Goal: Communication & Community: Answer question/provide support

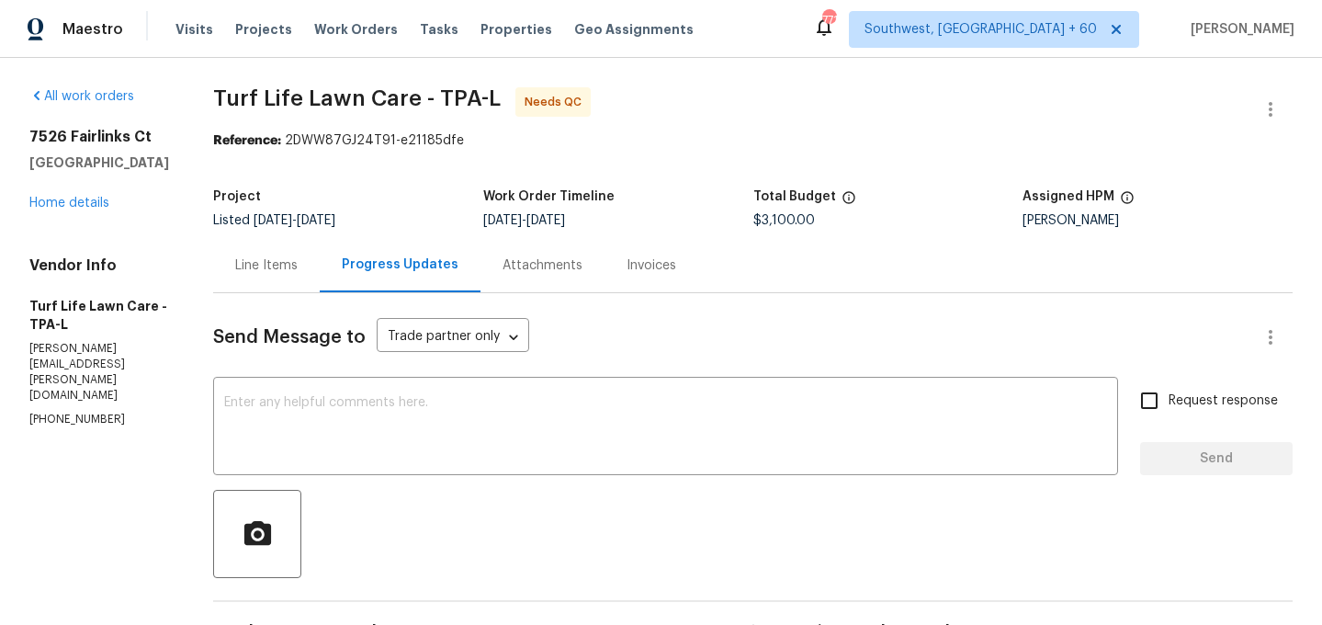
click at [245, 253] on div "Line Items" at bounding box center [266, 265] width 107 height 54
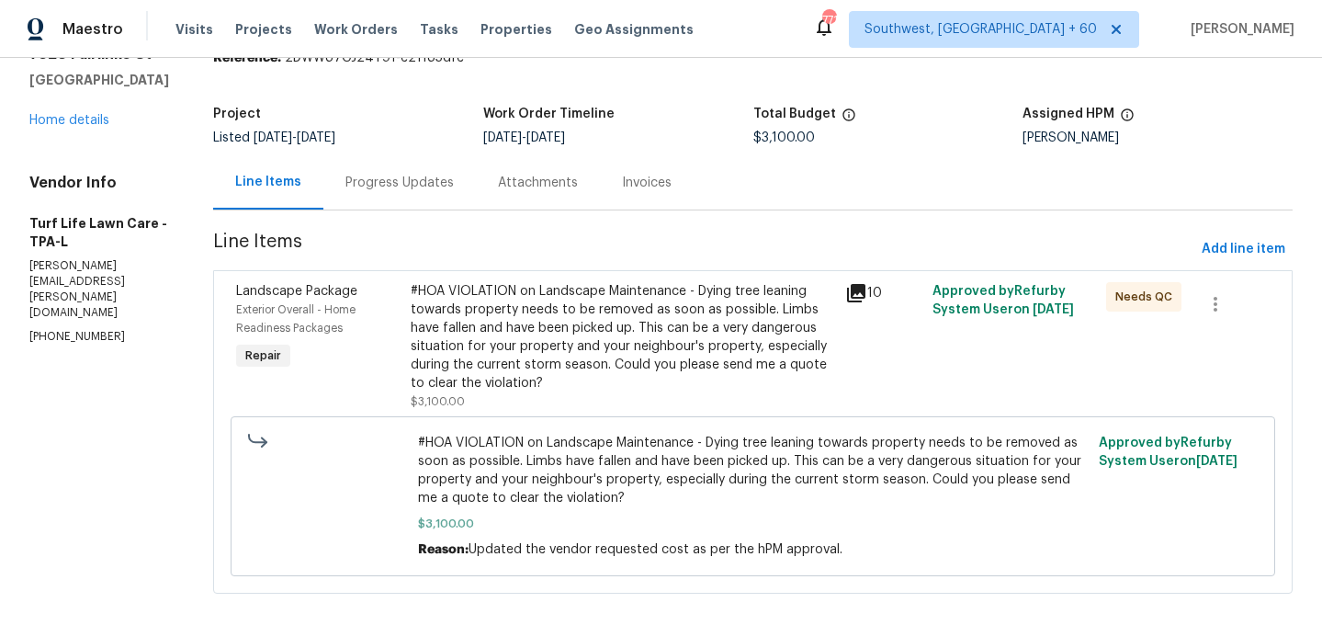
scroll to position [104, 0]
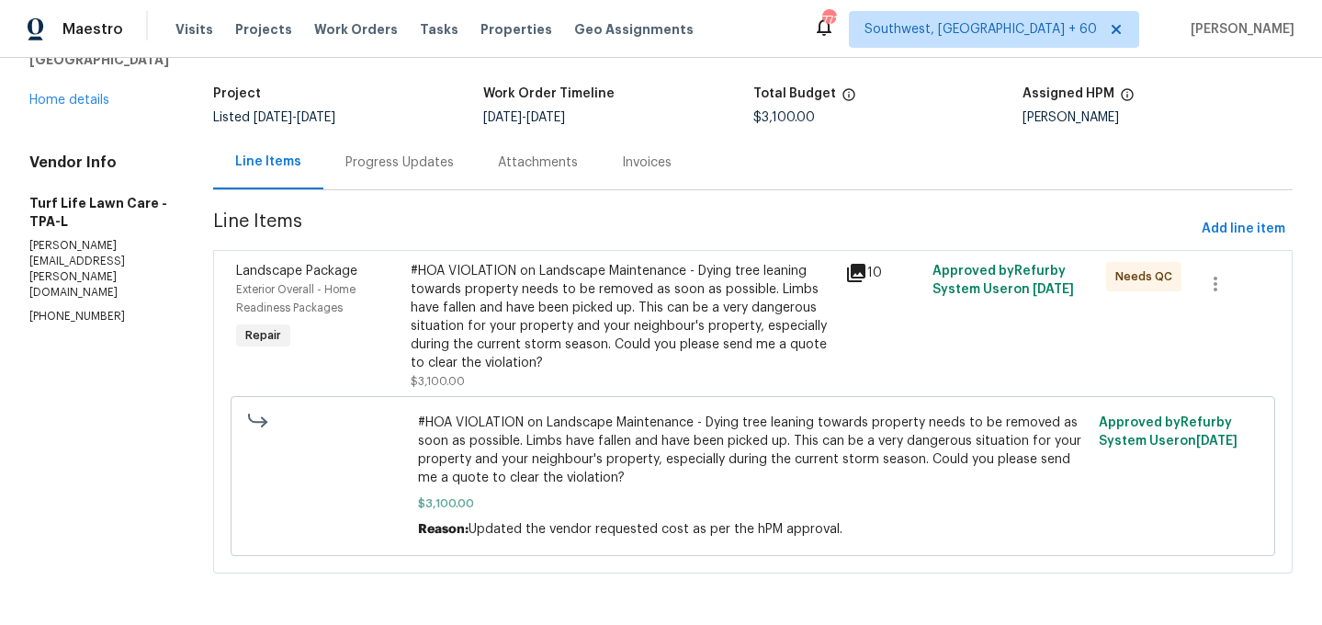
click at [513, 323] on div "#HOA VIOLATION on Landscape Maintenance - Dying tree leaning towards property n…" at bounding box center [623, 317] width 424 height 110
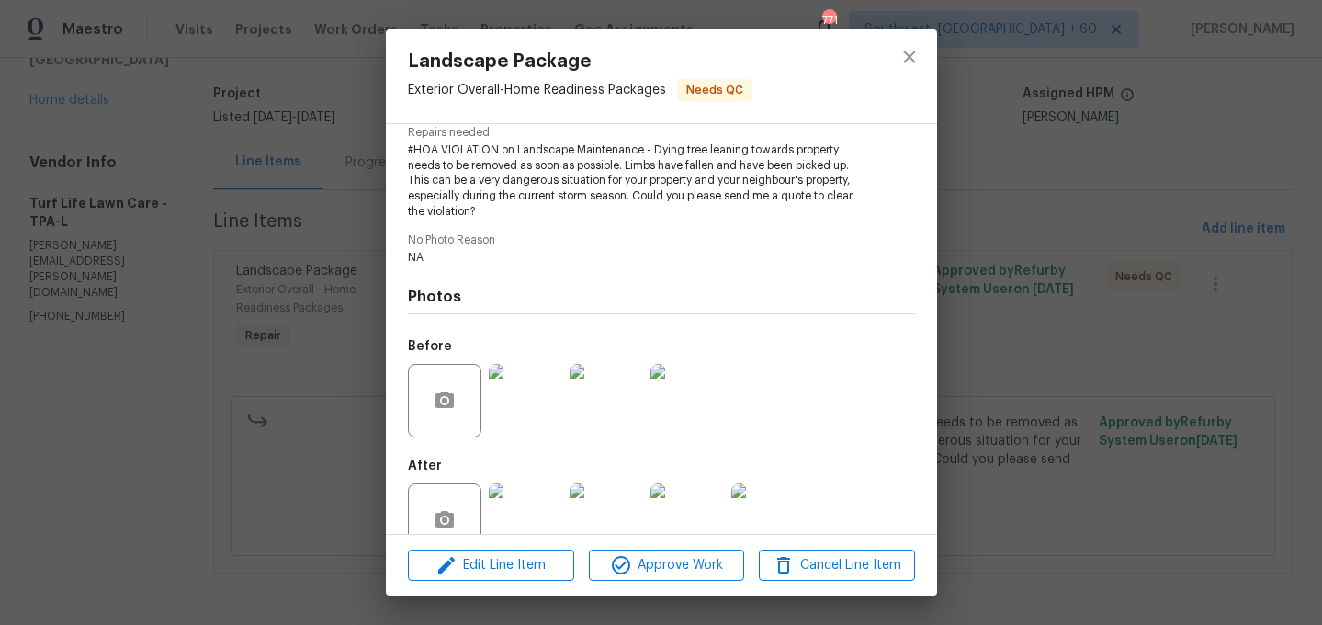
scroll to position [236, 0]
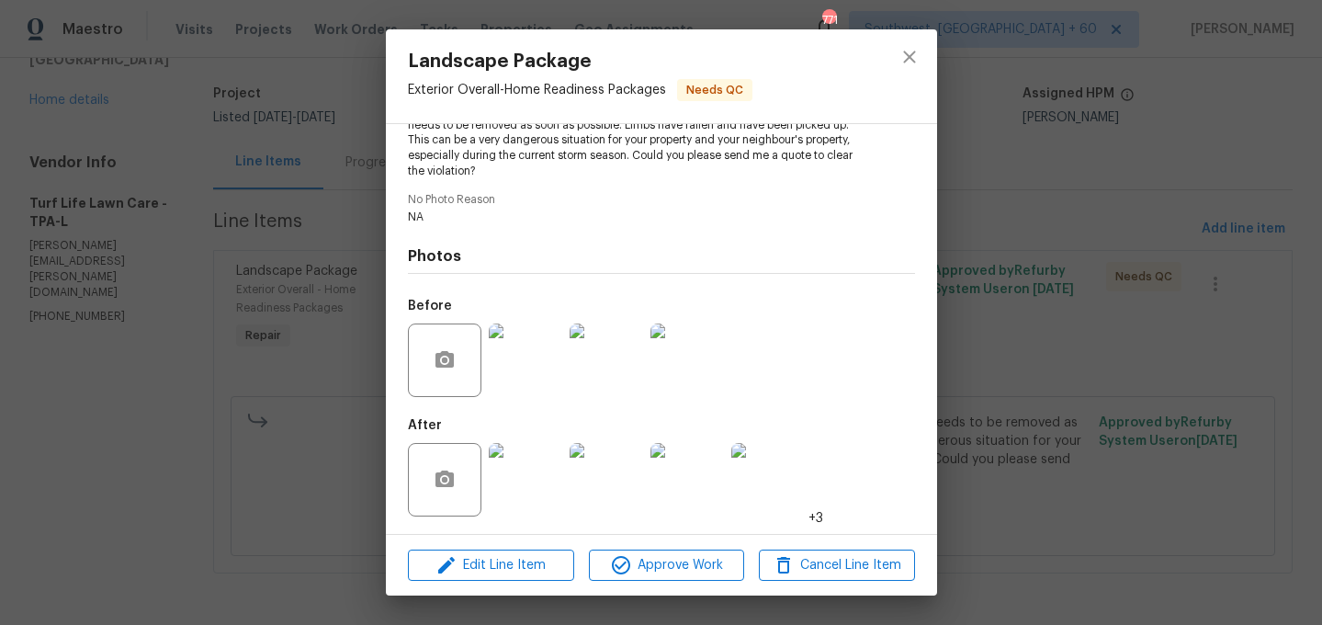
click at [549, 474] on img at bounding box center [525, 479] width 73 height 73
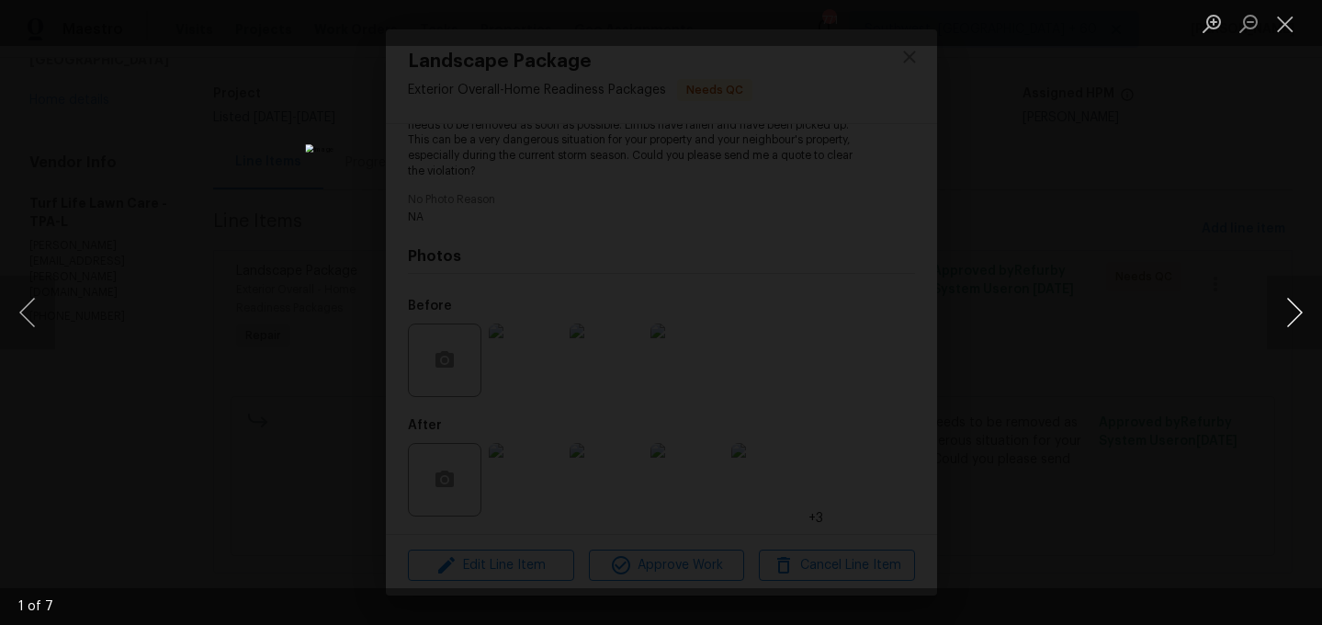
click at [1286, 306] on button "Next image" at bounding box center [1293, 312] width 55 height 73
click at [1272, 28] on button "Close lightbox" at bounding box center [1284, 23] width 37 height 32
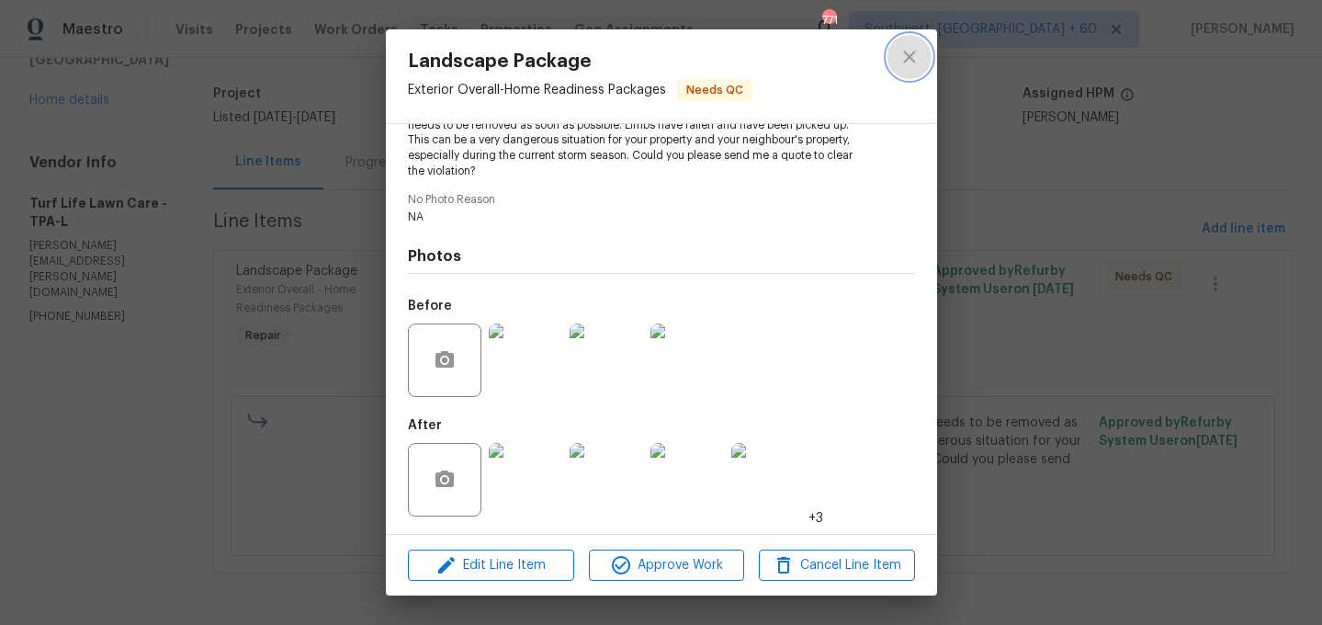
click at [918, 54] on icon "close" at bounding box center [909, 57] width 22 height 22
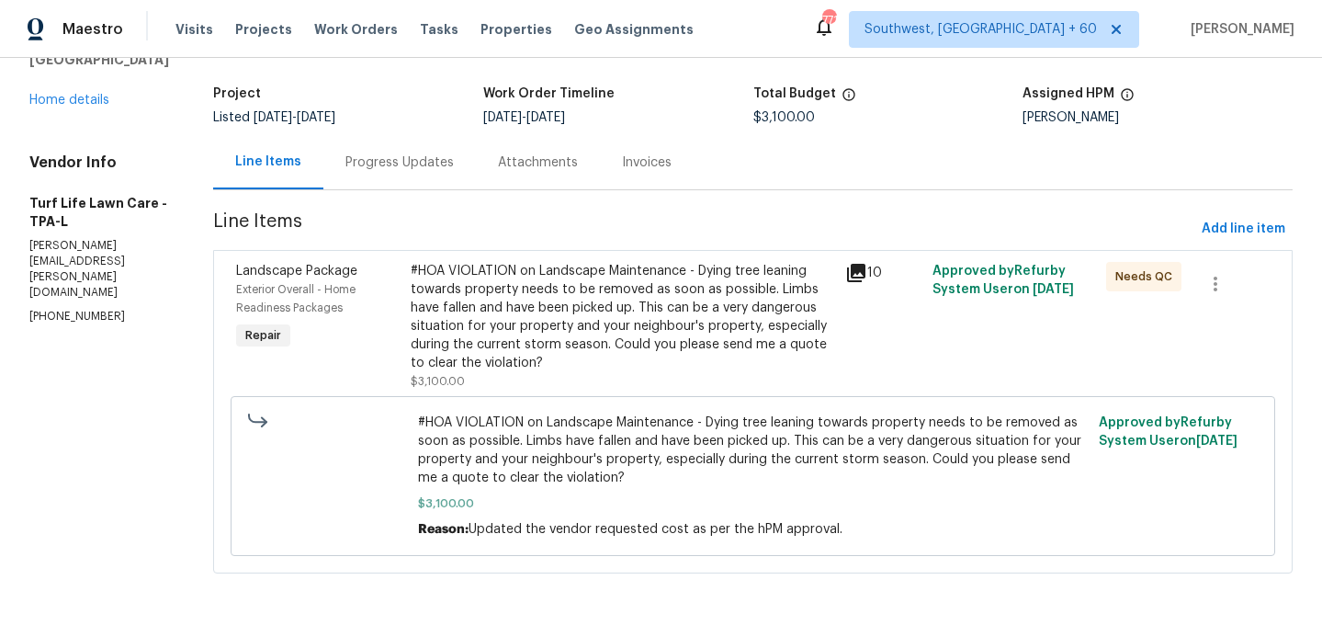
click at [390, 174] on div "Progress Updates" at bounding box center [399, 162] width 152 height 54
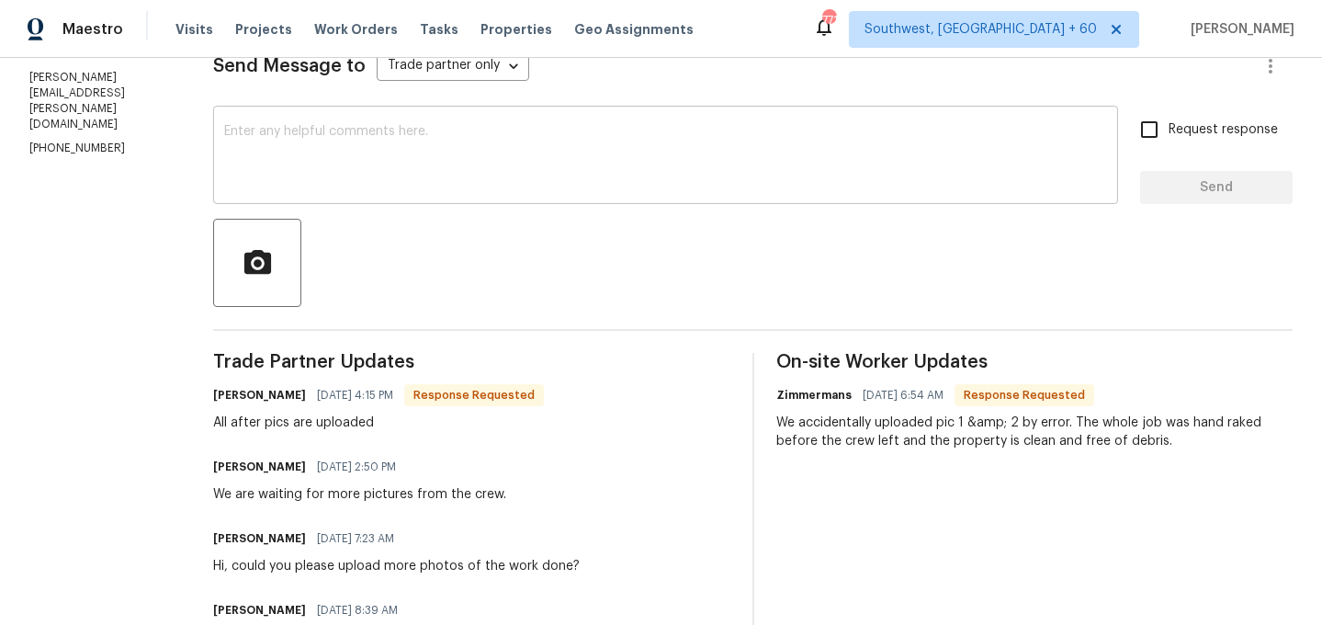
scroll to position [208, 0]
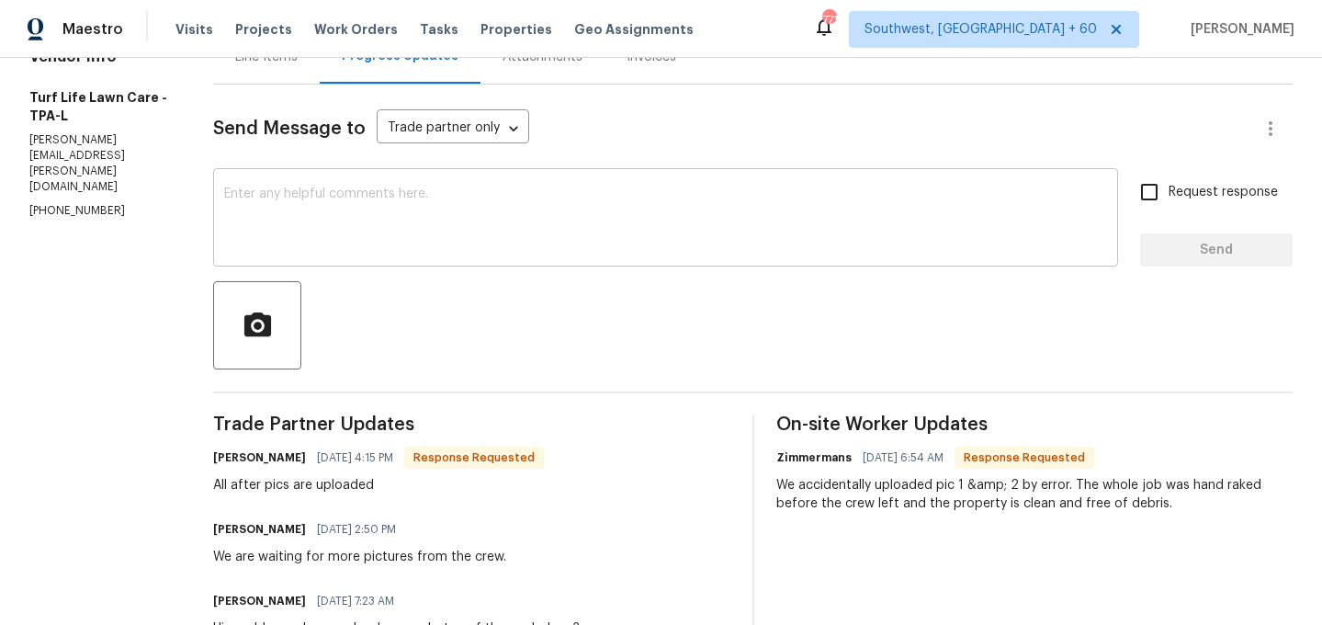
click at [394, 207] on textarea at bounding box center [665, 219] width 883 height 64
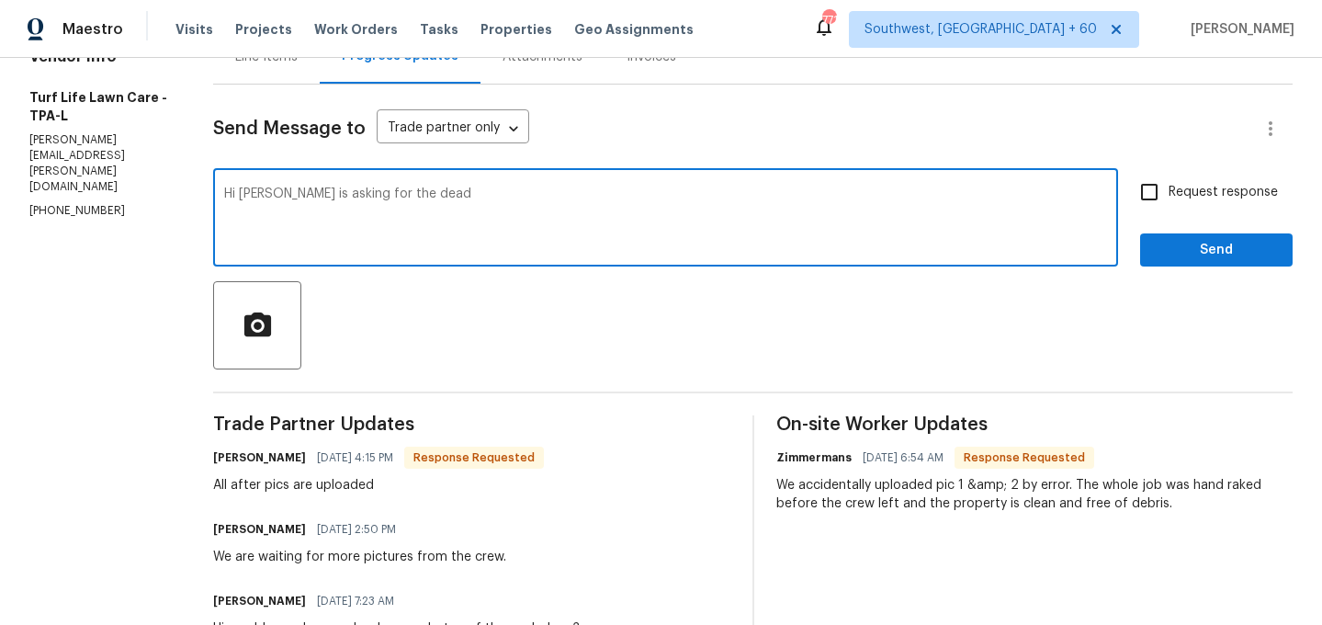
click at [436, 187] on textarea "Hi [PERSON_NAME] is asking for the dead" at bounding box center [665, 219] width 883 height 64
paste textarea "dead limb from the Oak tree that was hanging over your neighbor’s [PERSON_NAME]"
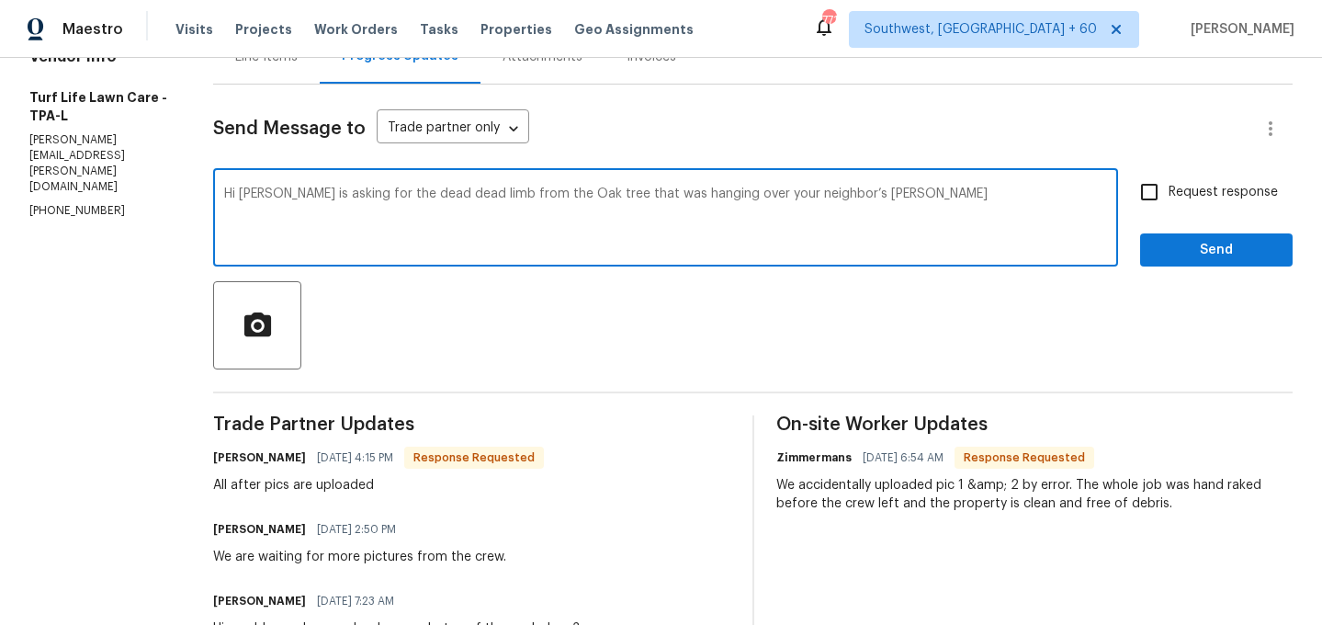
click at [368, 193] on textarea "Hi [PERSON_NAME] is asking for the dead dead limb from the Oak tree that was ha…" at bounding box center [665, 219] width 883 height 64
click at [716, 197] on textarea "Hi [PERSON_NAME] is asking for the dead limb from the Oak tree that was hanging…" at bounding box center [665, 219] width 883 height 64
click at [702, 199] on textarea "Hi [PERSON_NAME] is asking for the dead limb from the Oak tree that was hanging…" at bounding box center [665, 219] width 883 height 64
click at [818, 199] on textarea "Hi [PERSON_NAME] is asking for the dead limb from the Oak tree that was hanging…" at bounding box center [665, 219] width 883 height 64
drag, startPoint x: 336, startPoint y: 198, endPoint x: 373, endPoint y: 260, distance: 71.7
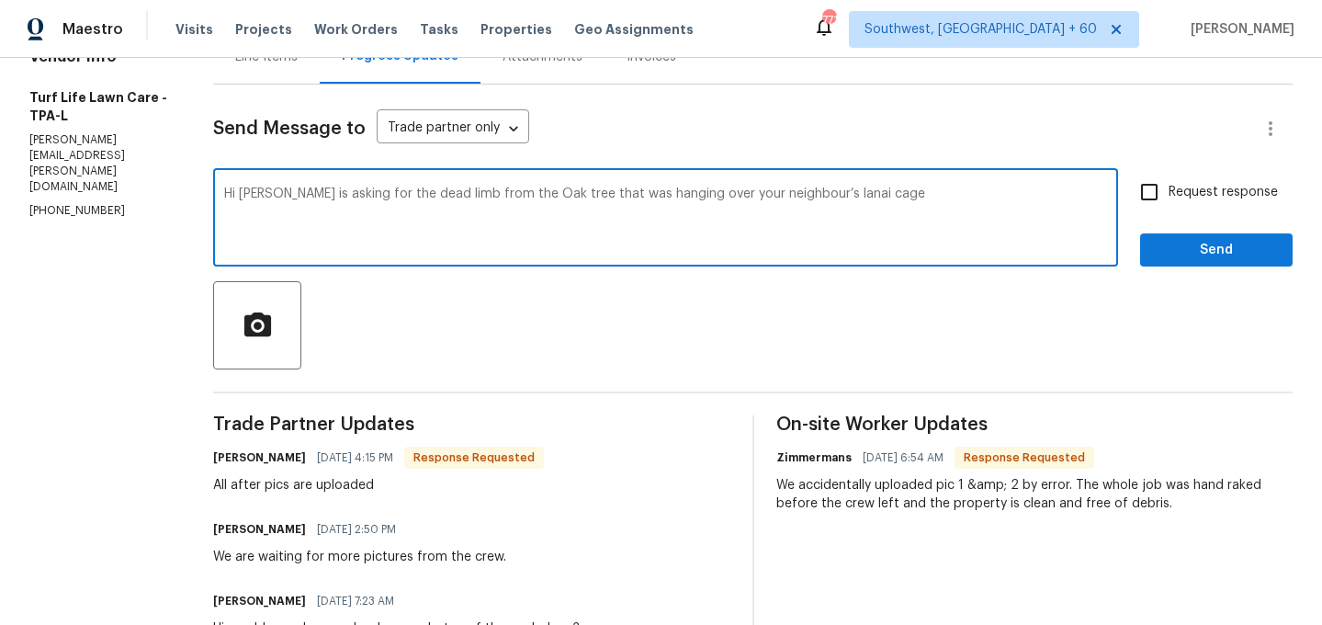
click at [336, 200] on textarea "Hi [PERSON_NAME] is asking for the dead limb from the Oak tree that was hanging…" at bounding box center [665, 219] width 883 height 64
click at [301, 208] on textarea "Hi [PERSON_NAME] is asking for the dead limb from the Oak tree that was hanging…" at bounding box center [665, 219] width 883 height 64
click at [338, 195] on textarea "Hi [PERSON_NAME] is asking for the dead limb from the Oak tree that was hanging…" at bounding box center [665, 219] width 883 height 64
click at [337, 196] on textarea "Hi [PERSON_NAME] is asking for the photodead limb from the Oak tree that was ha…" at bounding box center [665, 219] width 883 height 64
click at [919, 194] on textarea "Hi [PERSON_NAME] is asking for the removal photo dead limb from the Oak tree th…" at bounding box center [665, 219] width 883 height 64
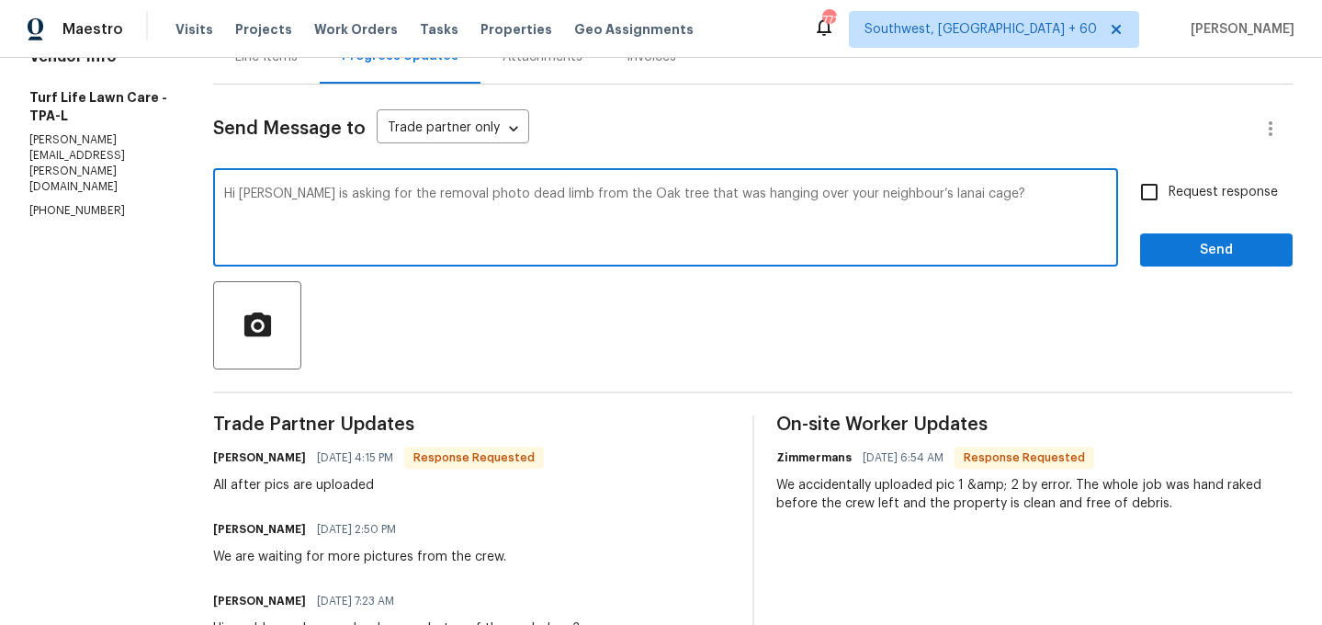
click at [901, 195] on textarea "Hi [PERSON_NAME] is asking for the removal photo dead limb from the Oak tree th…" at bounding box center [665, 219] width 883 height 64
click at [779, 196] on textarea "Hi, [PERSON_NAME] is asking for the removal photo a dead limb from the Oak tree…" at bounding box center [665, 219] width 883 height 64
drag, startPoint x: 916, startPoint y: 195, endPoint x: 931, endPoint y: 242, distance: 50.2
click at [916, 199] on textarea "Hi, [PERSON_NAME] is asking for the removal photo a dead limb from the Oak tree…" at bounding box center [665, 219] width 883 height 64
click at [974, 203] on textarea "Hi, [PERSON_NAME] is asking for the removal photo a dead limb from the Oak tree…" at bounding box center [665, 219] width 883 height 64
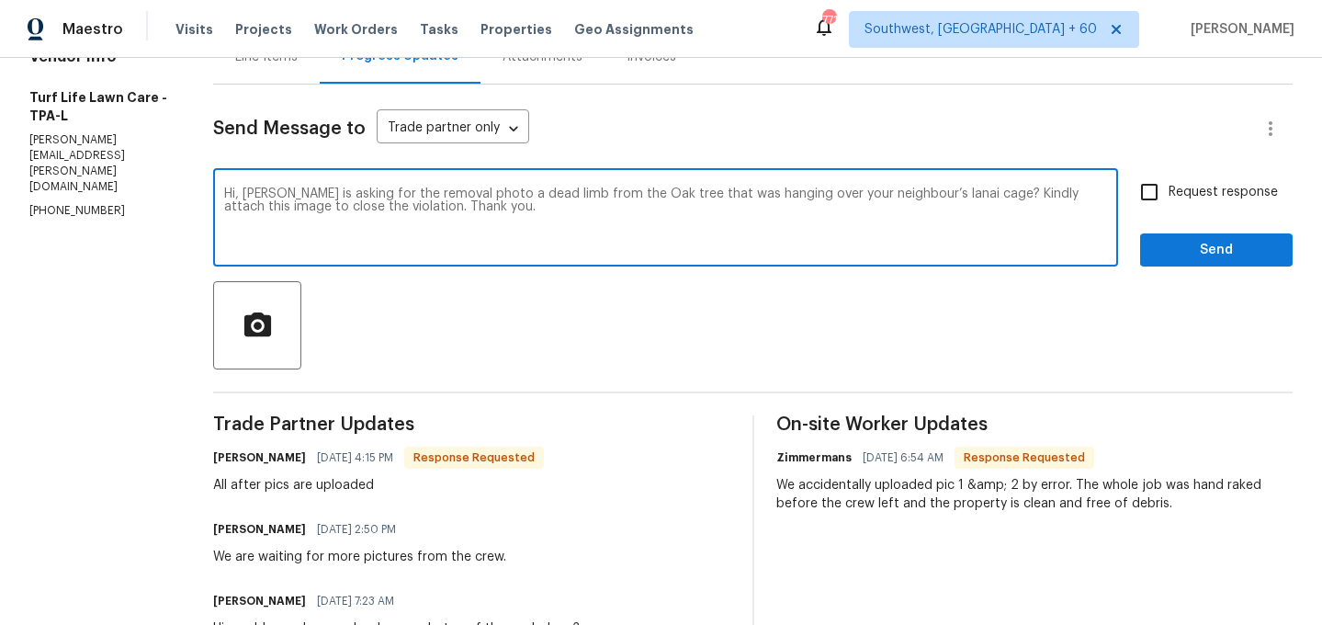
type textarea "Hi, [PERSON_NAME] is asking for the removal photo a dead limb from the Oak tree…"
click at [242, 311] on icon "button" at bounding box center [258, 325] width 32 height 32
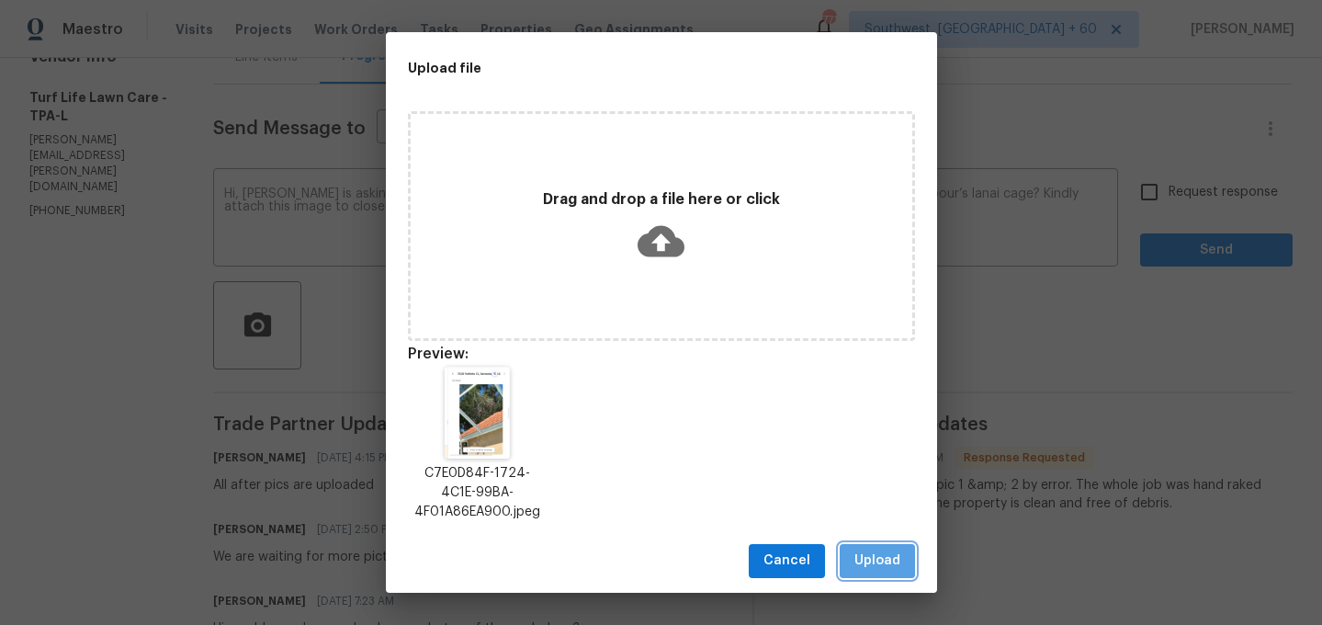
click at [851, 558] on button "Upload" at bounding box center [876, 561] width 75 height 34
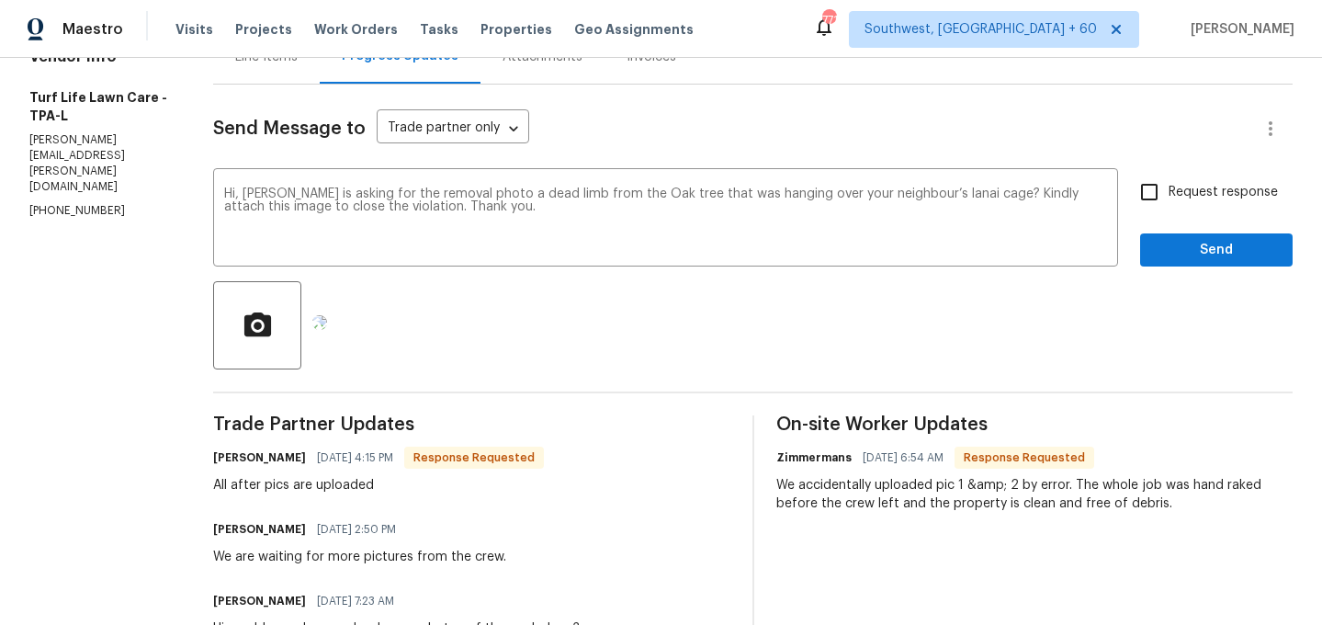
click at [1143, 186] on input "Request response" at bounding box center [1149, 192] width 39 height 39
checkbox input "true"
click at [1213, 247] on span "Send" at bounding box center [1215, 250] width 123 height 23
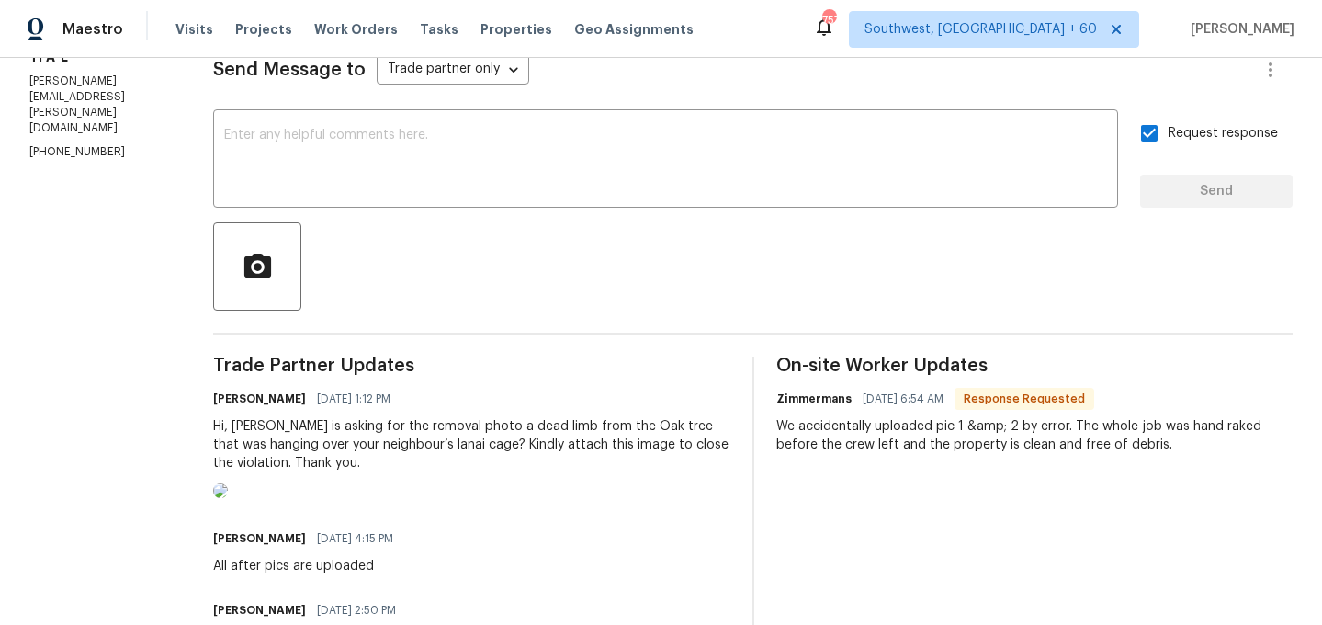
scroll to position [288, 0]
